Goal: Communication & Community: Answer question/provide support

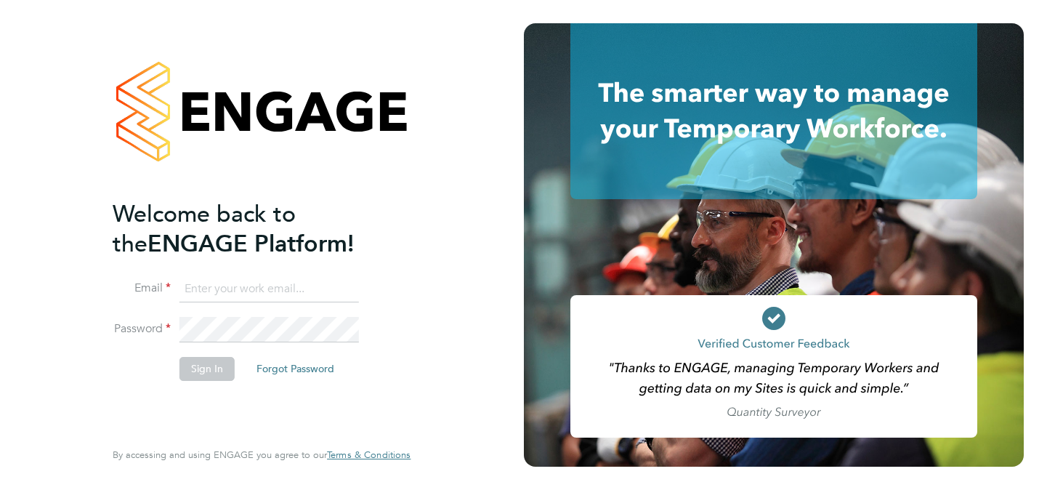
type input "hana@tr2rec.com"
click at [204, 365] on button "Sign In" at bounding box center [207, 368] width 55 height 23
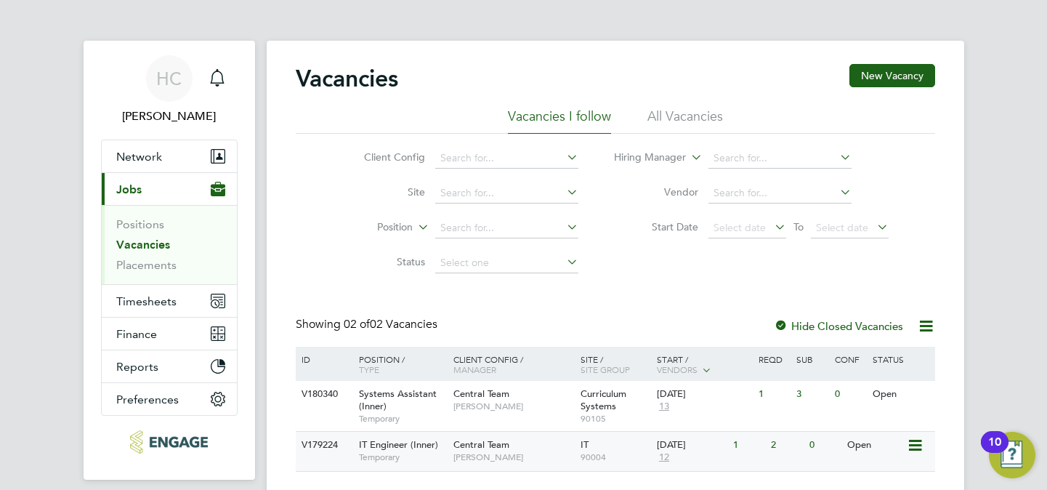
scroll to position [52, 0]
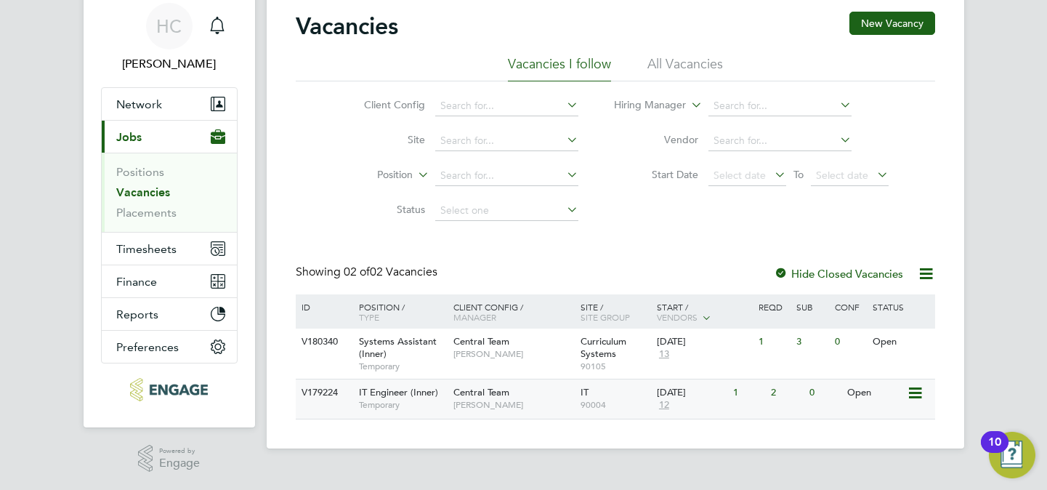
click at [380, 401] on span "Temporary" at bounding box center [402, 405] width 87 height 12
click at [406, 343] on span "Systems Assistant (Inner)" at bounding box center [398, 347] width 78 height 25
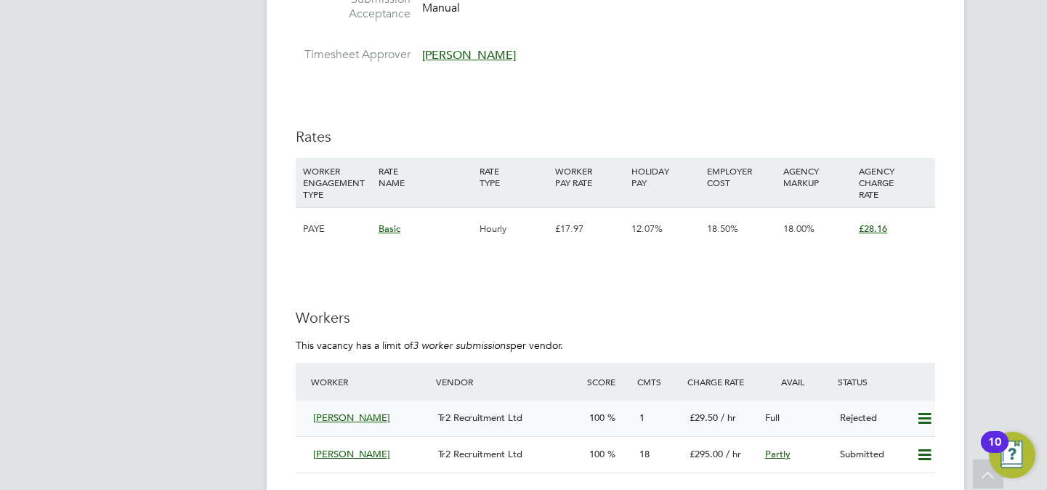
scroll to position [2404, 0]
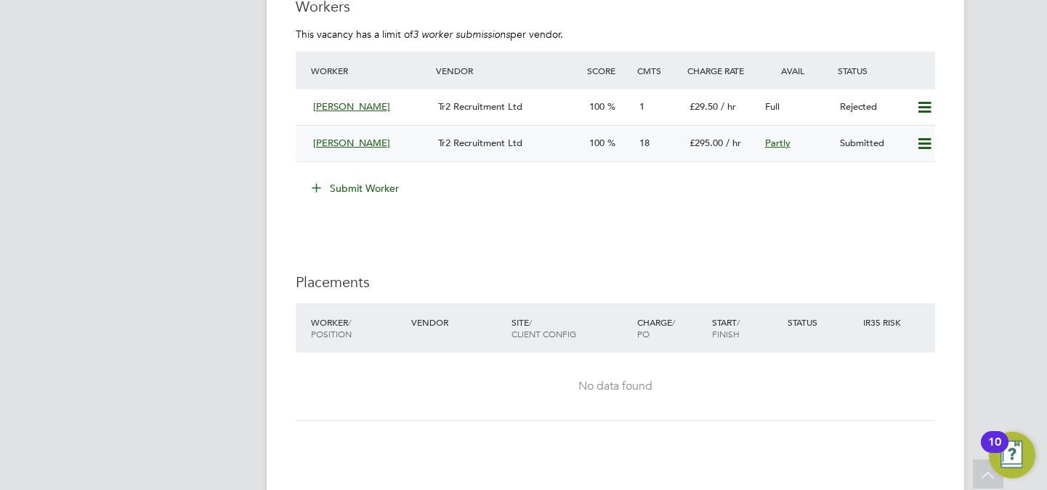
click at [446, 149] on div "Tr2 Recruitment Ltd" at bounding box center [507, 144] width 150 height 24
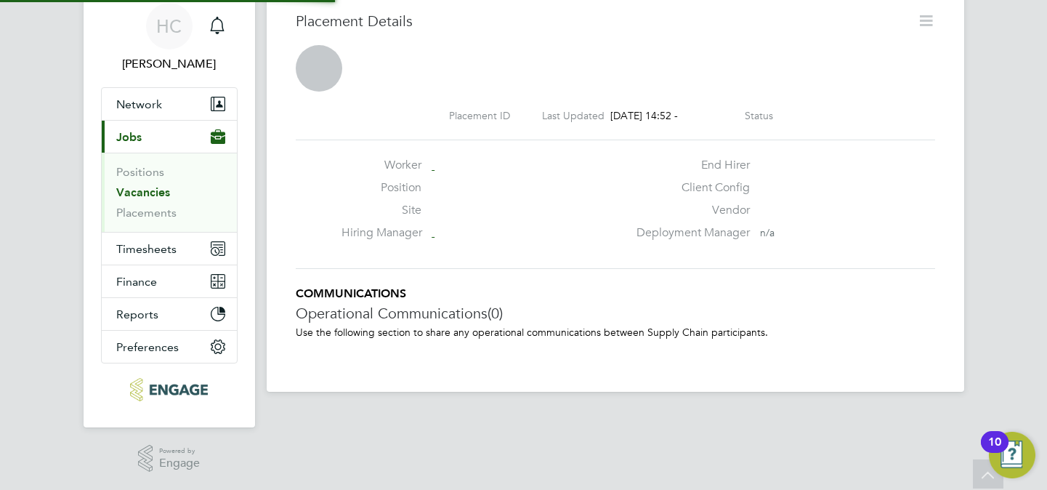
scroll to position [7, 7]
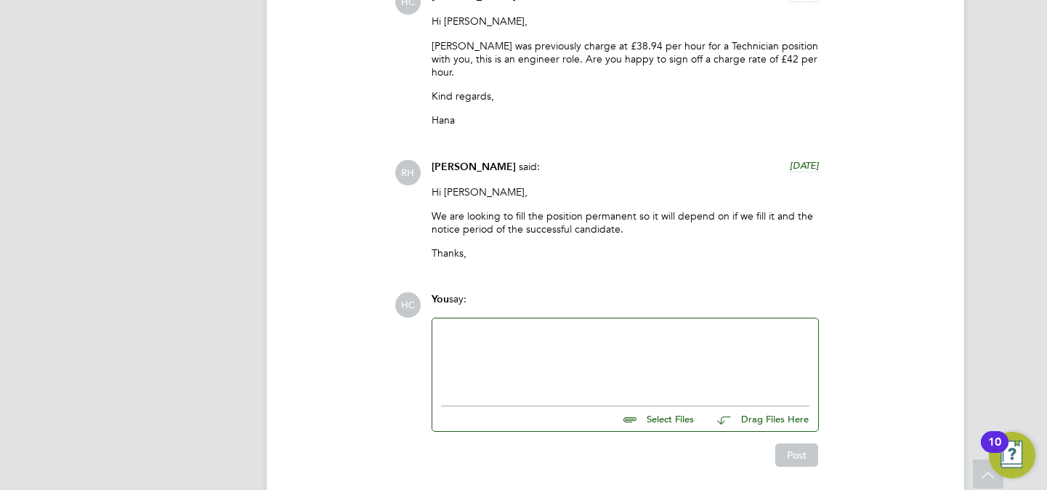
click at [541, 327] on div at bounding box center [625, 358] width 369 height 63
click at [451, 327] on div "HI Rufena," at bounding box center [625, 358] width 369 height 63
drag, startPoint x: 531, startPoint y: 287, endPoint x: 522, endPoint y: 302, distance: 17.3
click at [529, 327] on div "Hi Rufena," at bounding box center [625, 358] width 369 height 63
click at [505, 354] on div at bounding box center [625, 360] width 369 height 13
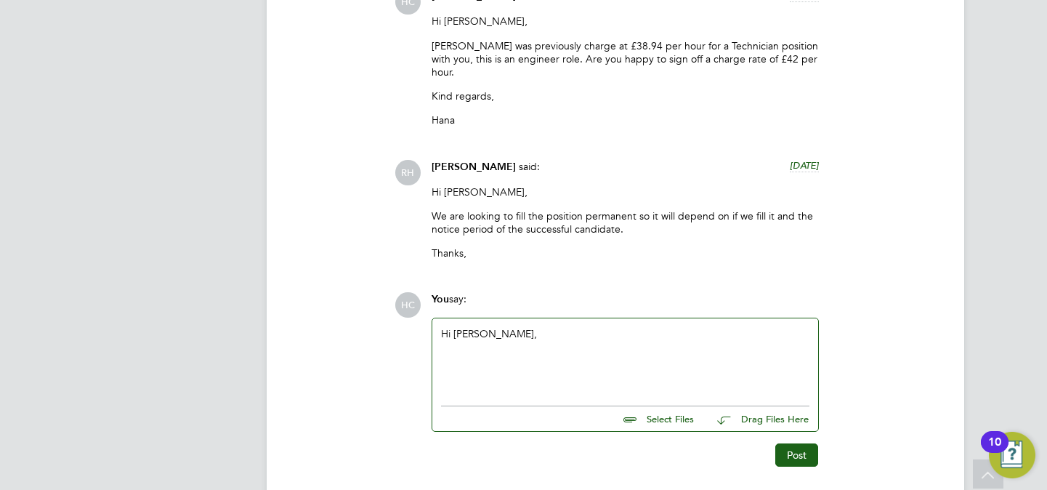
click at [544, 354] on div at bounding box center [625, 360] width 369 height 13
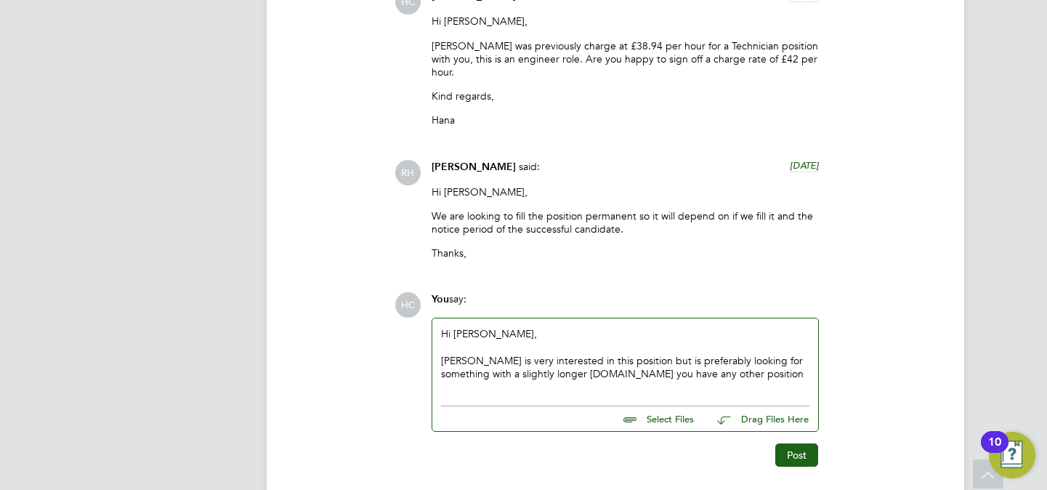
click at [635, 354] on div "Steve is very interested in this position but is preferably looking for somethi…" at bounding box center [625, 367] width 369 height 26
click at [732, 354] on div "Steve is very interested in this position but he is preferably looking for some…" at bounding box center [625, 374] width 369 height 40
click at [765, 354] on div "Steve is very interested in this position but he is preferably looking for some…" at bounding box center [625, 374] width 369 height 40
click at [565, 354] on div "Steve is very interested in this position but he is preferably looking for some…" at bounding box center [625, 374] width 369 height 40
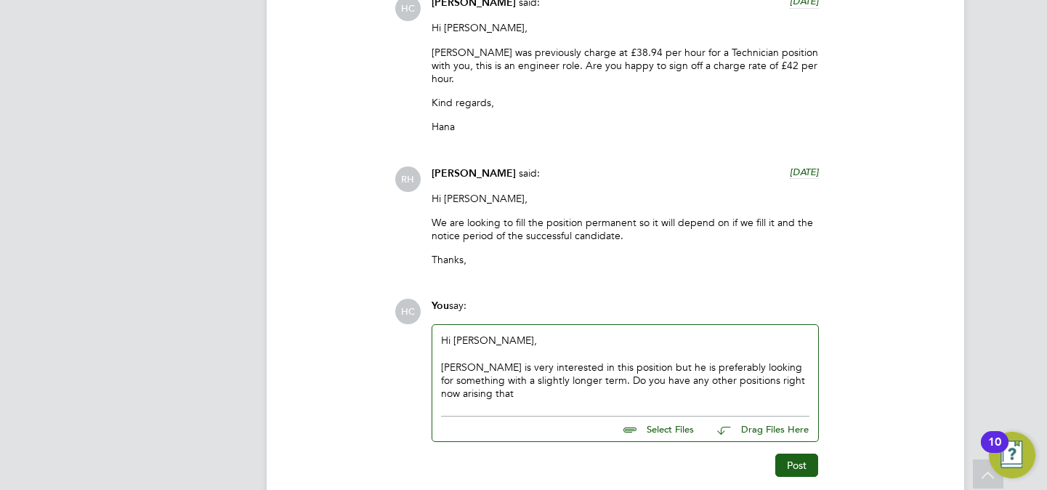
click at [504, 361] on div "Steve is very interested in this position but he is preferably looking for some…" at bounding box center [625, 381] width 369 height 40
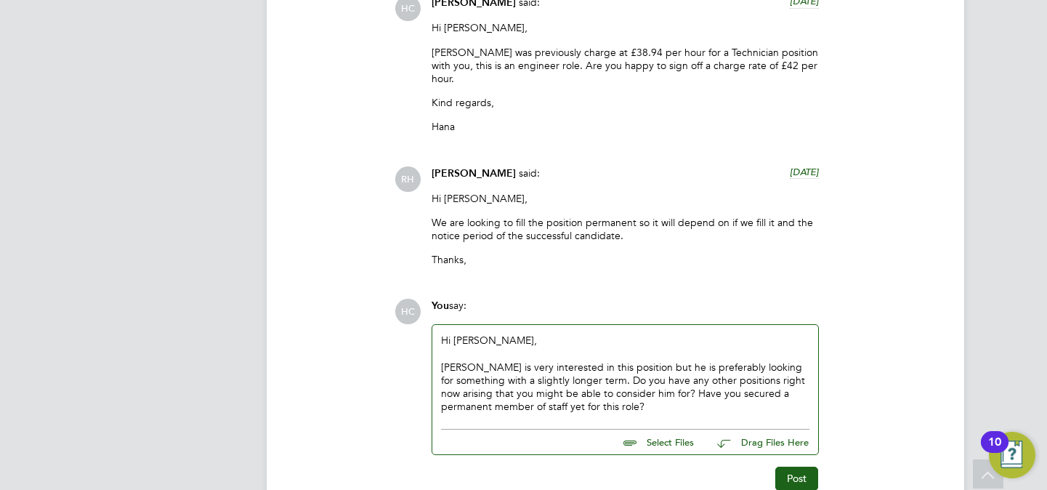
click at [625, 361] on div "Steve is very interested in this position but he is preferably looking for some…" at bounding box center [625, 387] width 369 height 53
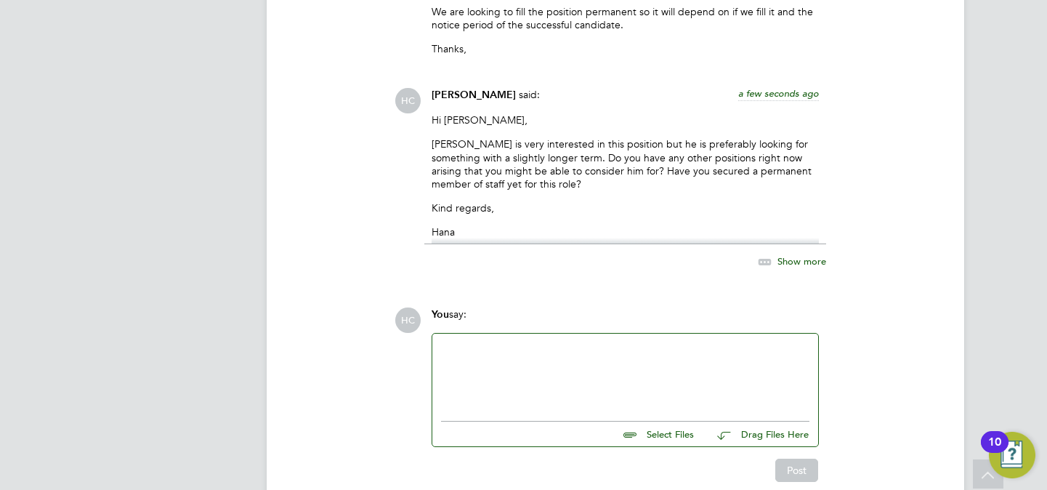
scroll to position [4103, 0]
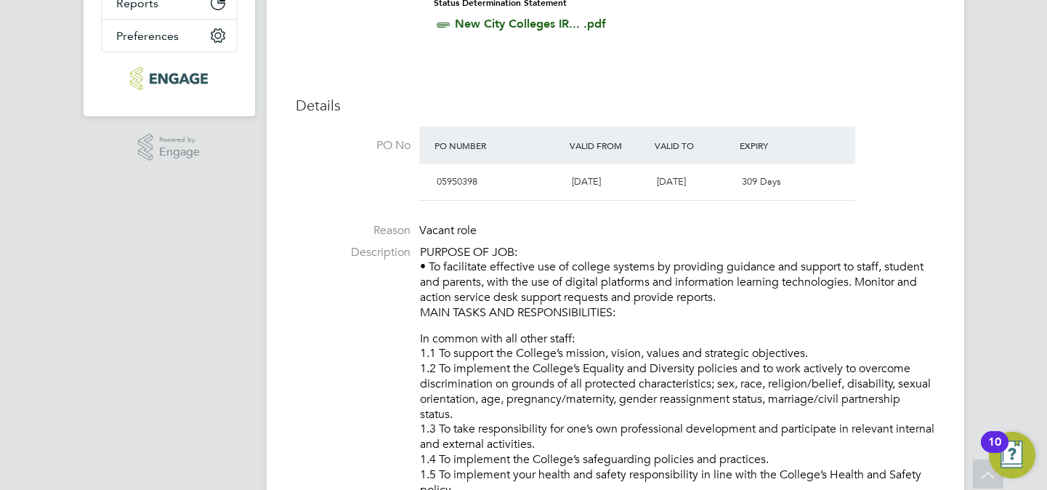
scroll to position [451, 0]
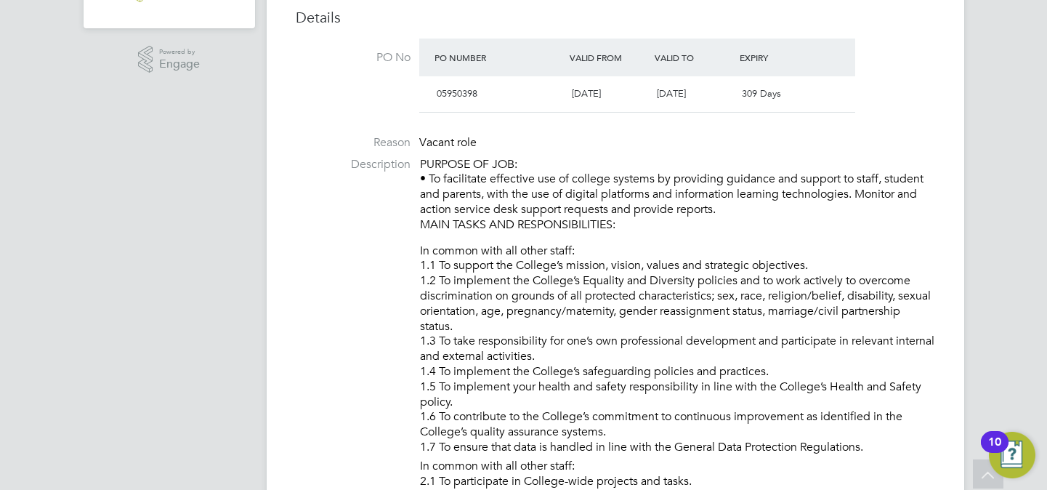
click at [406, 168] on label "Description" at bounding box center [353, 164] width 115 height 15
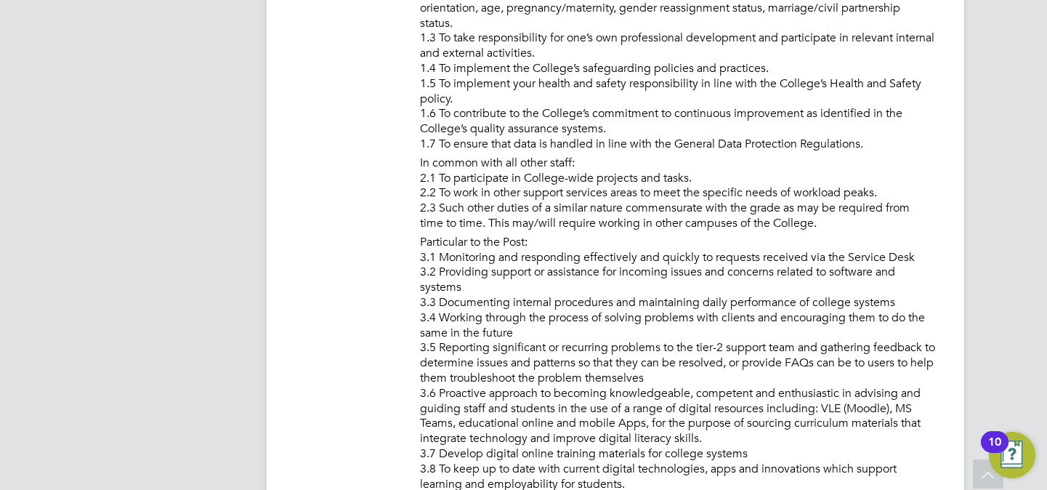
scroll to position [277, 0]
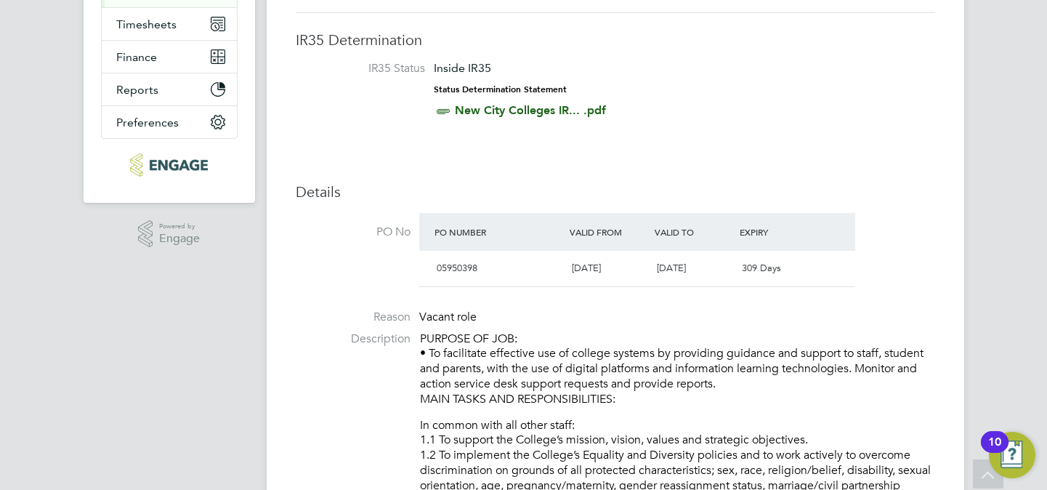
drag, startPoint x: 664, startPoint y: 409, endPoint x: 418, endPoint y: 334, distance: 256.8
copy div "LOREMIP DO SIT: • Am consectetu adipiscin eli se doeiusm tempori ut laboreetd m…"
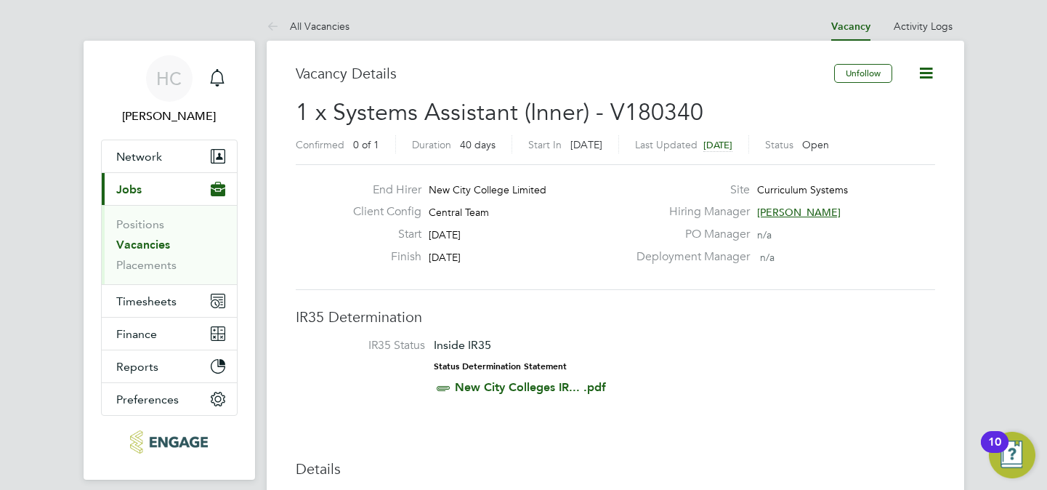
click at [531, 111] on span "1 x Systems Assistant (Inner) - V180340" at bounding box center [500, 112] width 408 height 28
drag, startPoint x: 518, startPoint y: 113, endPoint x: 386, endPoint y: 118, distance: 132.4
click at [363, 116] on span "1 x Systems Assistant (Inner) - V180340" at bounding box center [500, 112] width 408 height 28
drag, startPoint x: 386, startPoint y: 118, endPoint x: 430, endPoint y: 102, distance: 46.7
click at [400, 111] on span "1 x Systems Assistant (Inner) - V180340" at bounding box center [500, 112] width 408 height 28
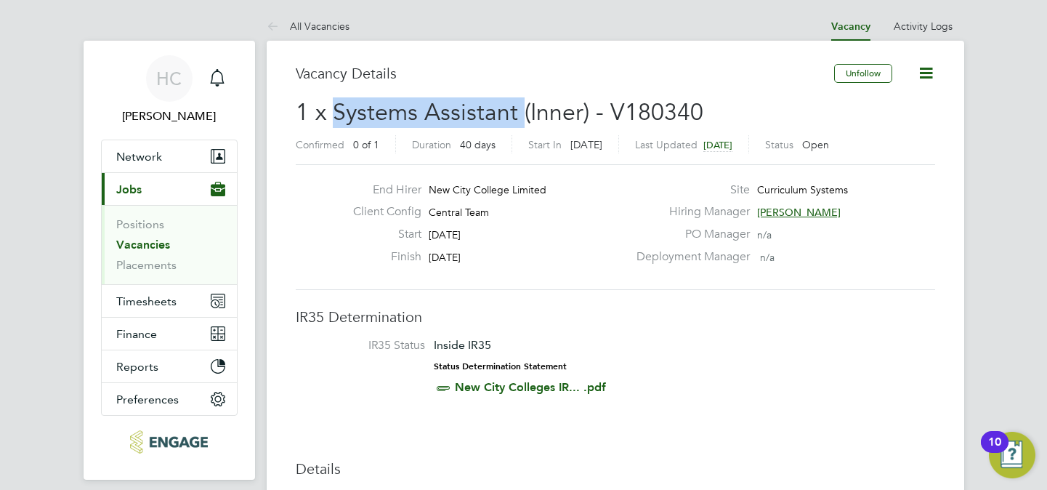
drag, startPoint x: 520, startPoint y: 113, endPoint x: 337, endPoint y: 113, distance: 182.4
click at [337, 113] on span "1 x Systems Assistant (Inner) - V180340" at bounding box center [500, 112] width 408 height 28
copy span "Systems Assistant"
